Goal: Information Seeking & Learning: Learn about a topic

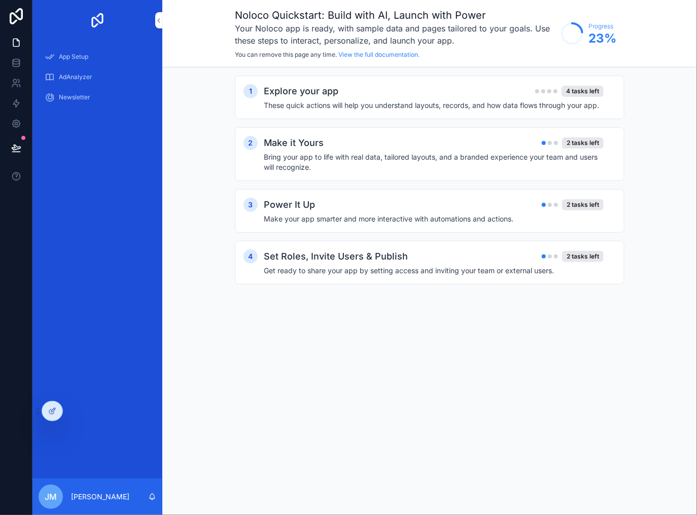
click at [91, 76] on span "AdAnalyzer" at bounding box center [75, 77] width 33 height 8
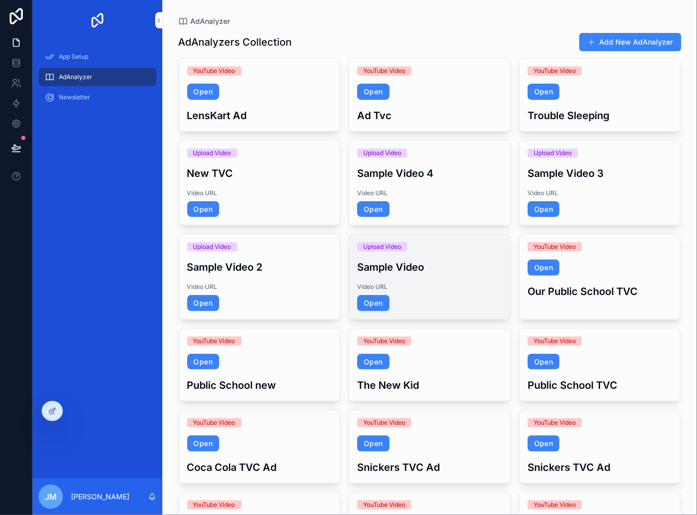
click at [404, 267] on h3 "Sample Video" at bounding box center [429, 267] width 145 height 15
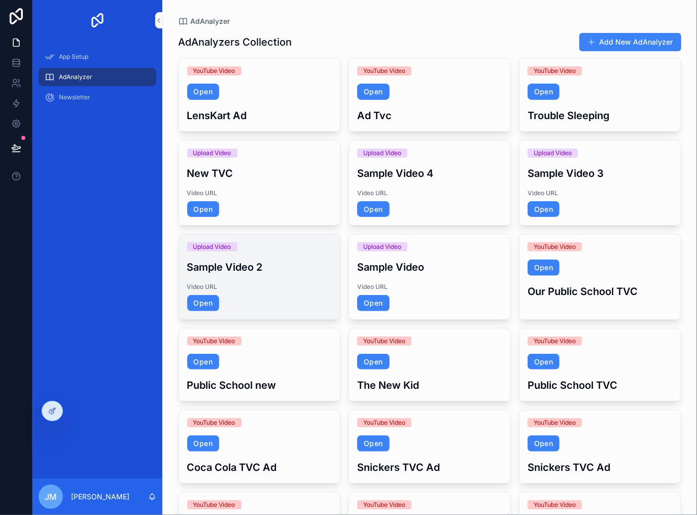
click at [240, 260] on h3 "Sample Video 2" at bounding box center [259, 267] width 145 height 15
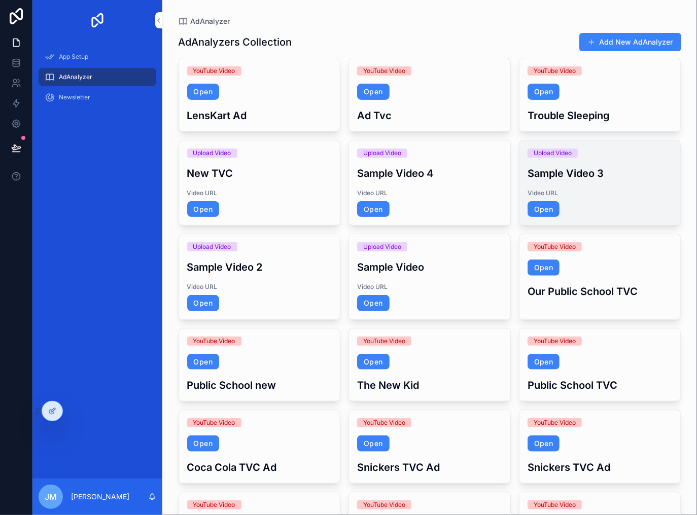
click at [558, 144] on div "Upload Video Sample Video 3 Video URL Open" at bounding box center [599, 182] width 161 height 85
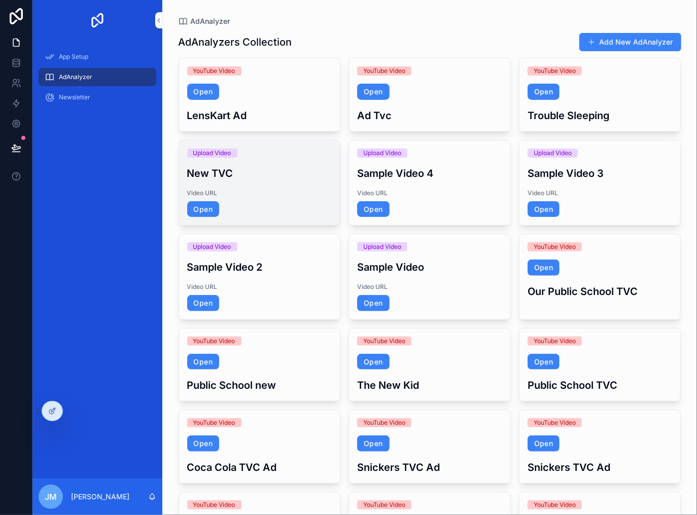
click at [314, 170] on h3 "New TVC" at bounding box center [259, 173] width 145 height 15
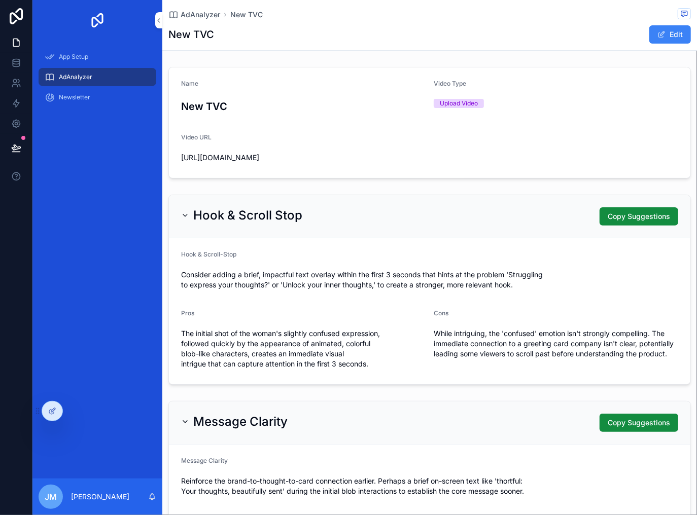
drag, startPoint x: 353, startPoint y: 166, endPoint x: 174, endPoint y: 160, distance: 179.1
click at [174, 160] on form "Name New TVC Video Type Upload Video Video URL [URL][DOMAIN_NAME]" at bounding box center [429, 122] width 521 height 111
copy span "[URL][DOMAIN_NAME]"
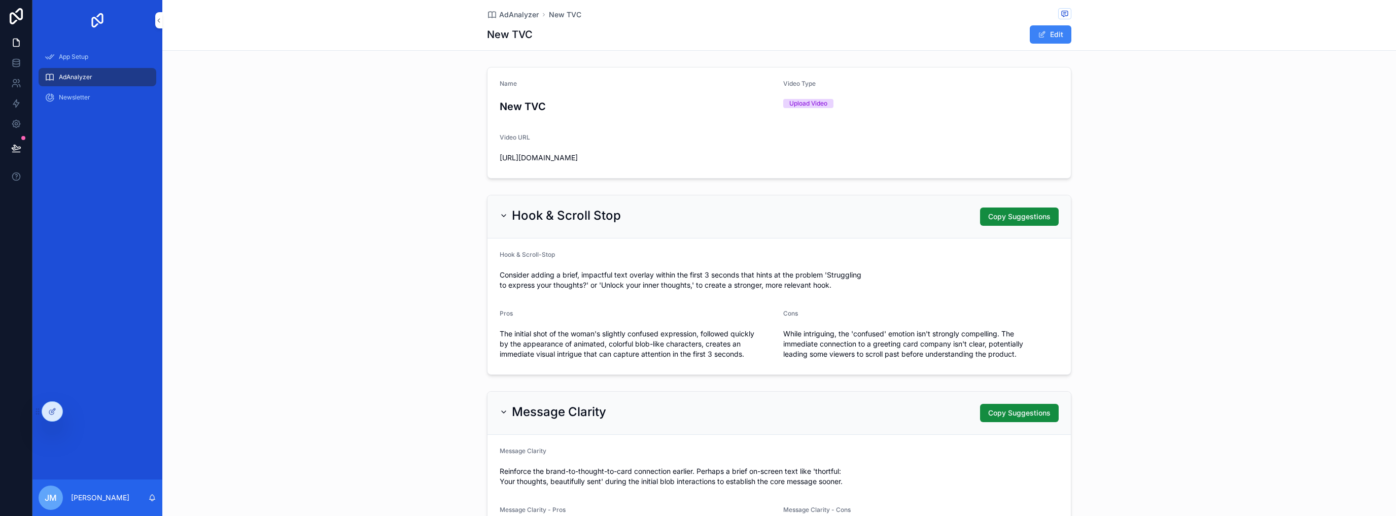
click at [549, 162] on span "[URL][DOMAIN_NAME]" at bounding box center [637, 158] width 275 height 10
click at [448, 132] on div "Name New TVC Video Type Upload Video Video URL [URL][DOMAIN_NAME]" at bounding box center [778, 123] width 1233 height 120
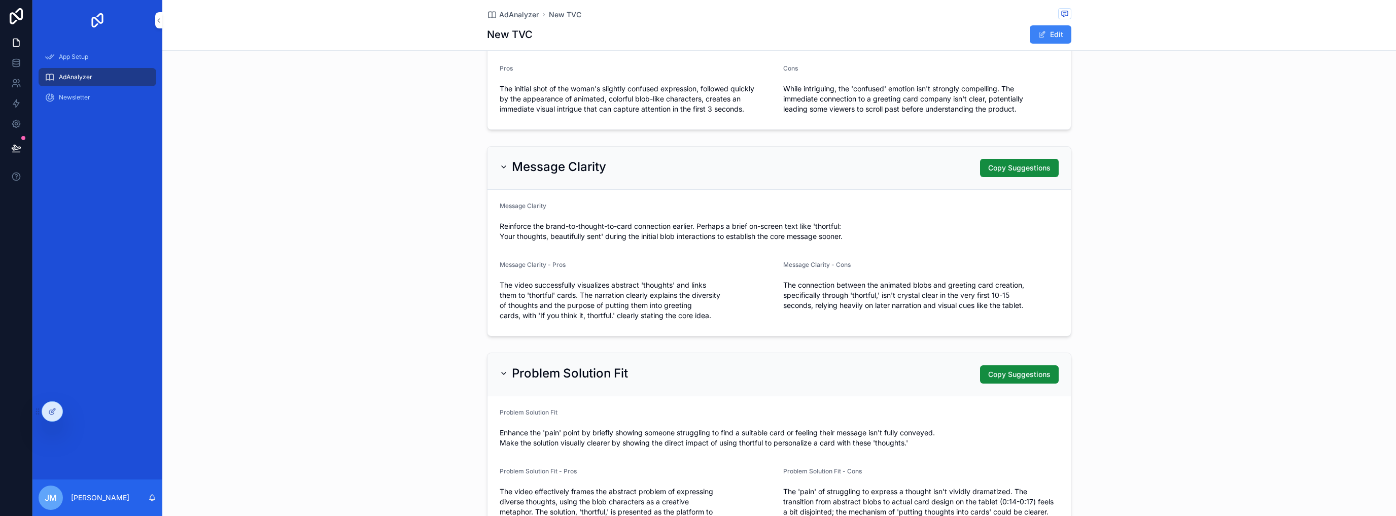
scroll to position [243, 0]
